Goal: Task Accomplishment & Management: Manage account settings

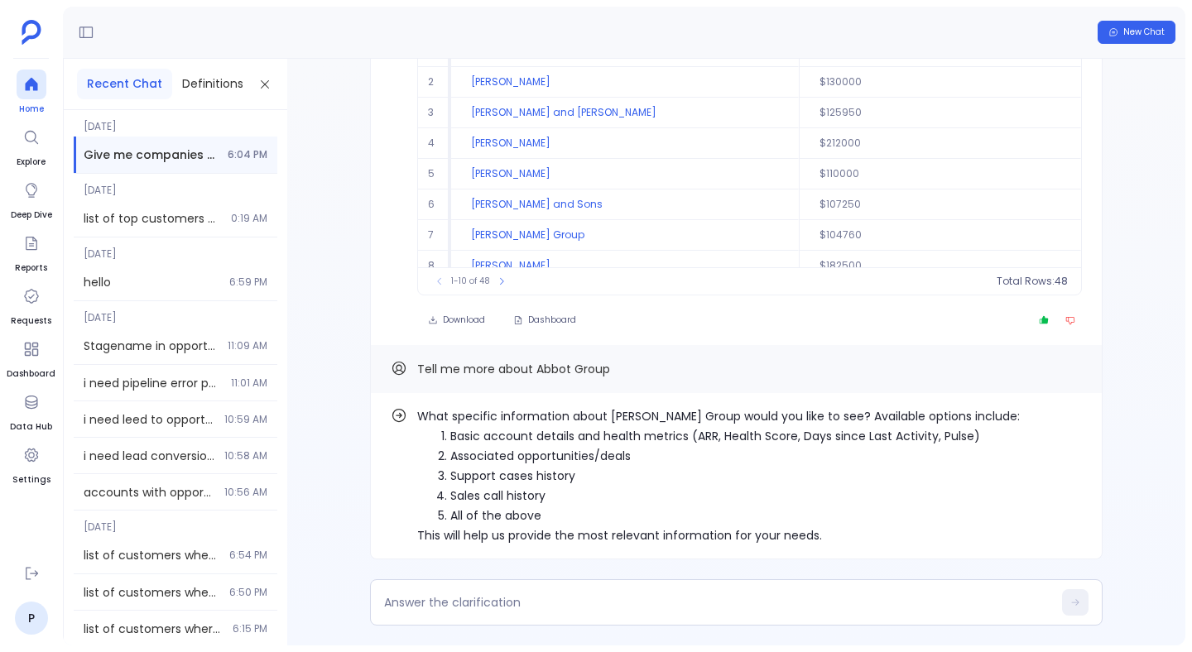
click at [35, 89] on icon at bounding box center [31, 84] width 12 height 13
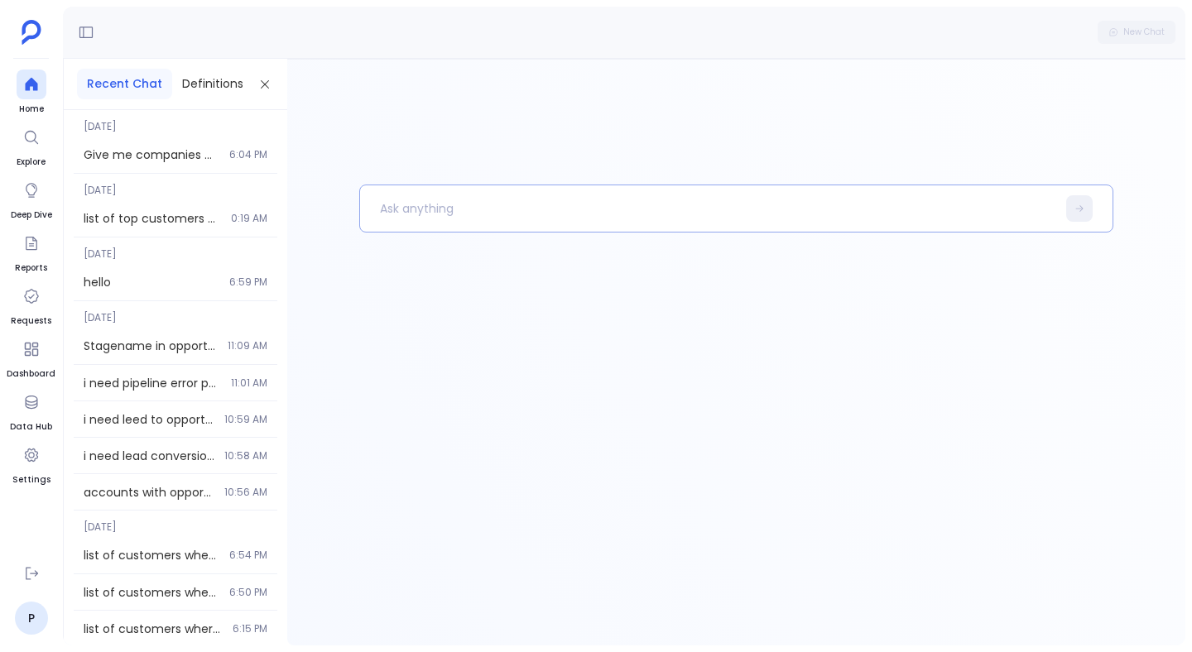
click at [407, 218] on p at bounding box center [708, 208] width 696 height 43
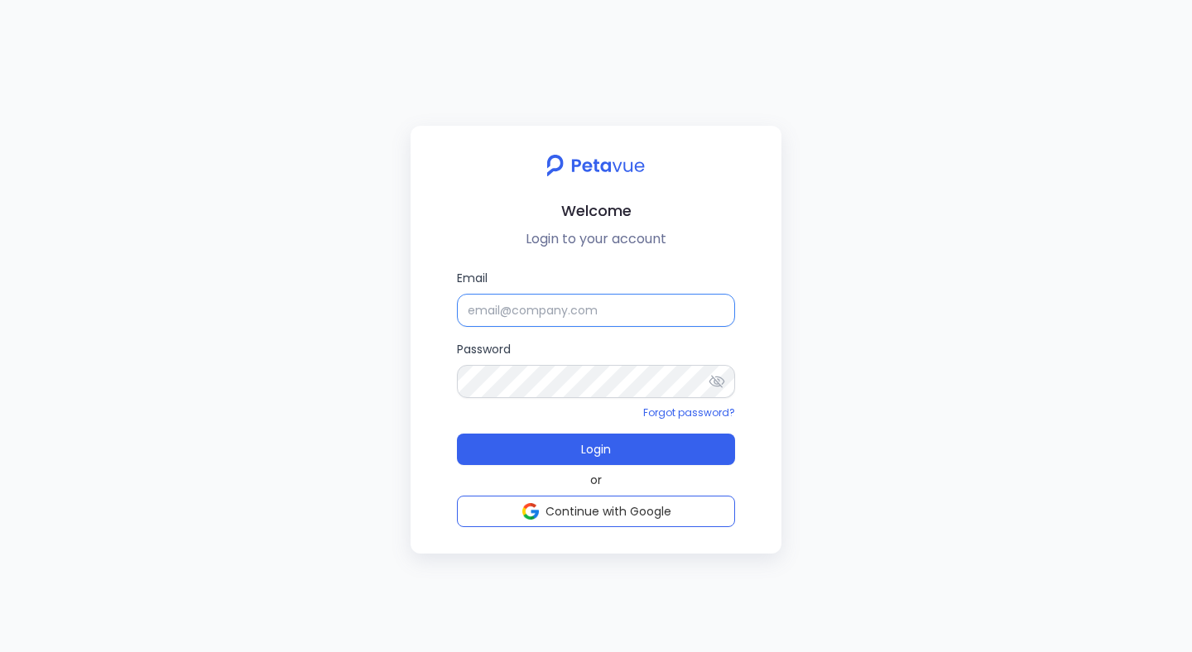
click at [537, 310] on input "Email" at bounding box center [596, 310] width 278 height 33
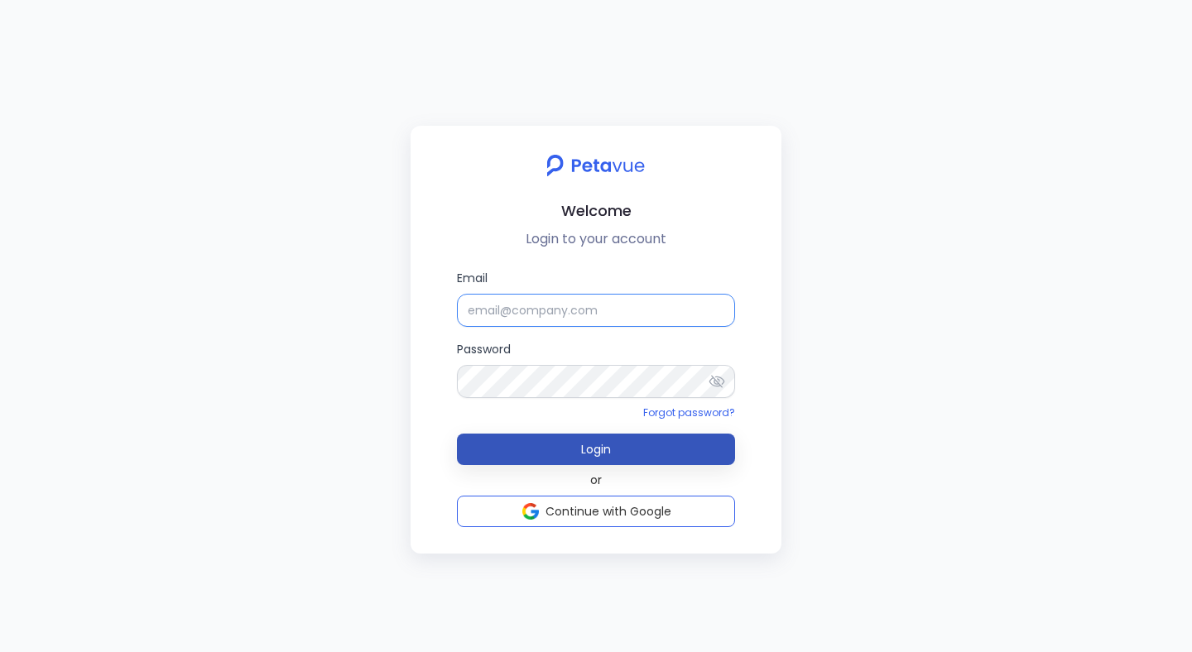
type input "[EMAIL_ADDRESS][DOMAIN_NAME]"
click at [457, 434] on button "Login" at bounding box center [596, 449] width 278 height 31
click at [588, 438] on button "Login" at bounding box center [596, 449] width 278 height 31
